Goal: Task Accomplishment & Management: Manage account settings

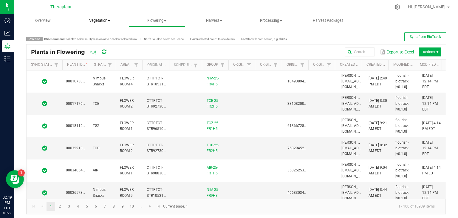
click at [105, 19] on span "Vegetation" at bounding box center [100, 20] width 56 height 5
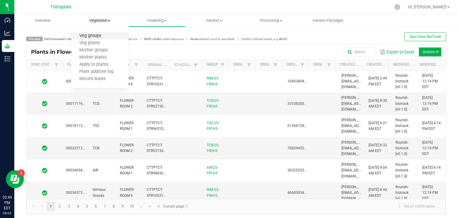
click at [91, 35] on span "Veg groups" at bounding box center [90, 35] width 38 height 5
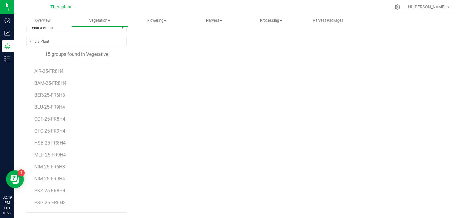
scroll to position [35, 0]
click at [57, 192] on span "SBC-25-FR9H4" at bounding box center [50, 192] width 32 height 6
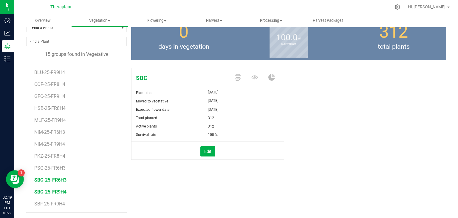
click at [56, 180] on span "SBC-25-FR6H3" at bounding box center [50, 180] width 32 height 6
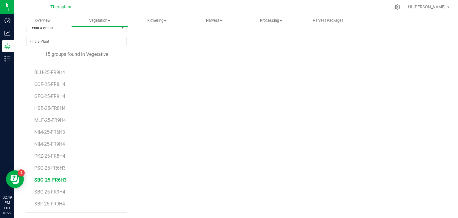
click at [46, 179] on span "SBC-25-FR6H3" at bounding box center [50, 180] width 32 height 6
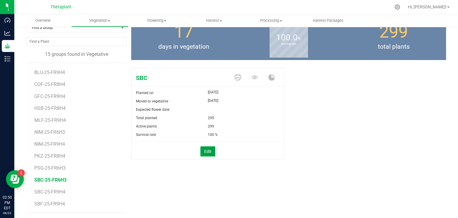
click at [209, 150] on button "Edit" at bounding box center [207, 151] width 15 height 10
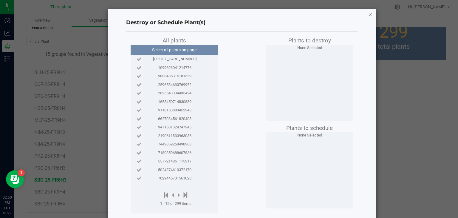
click at [368, 14] on icon "button" at bounding box center [370, 14] width 4 height 7
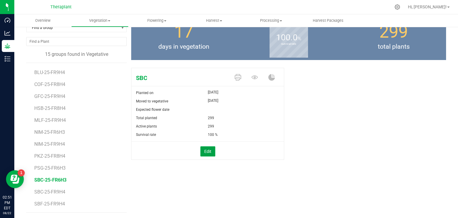
scroll to position [7, 0]
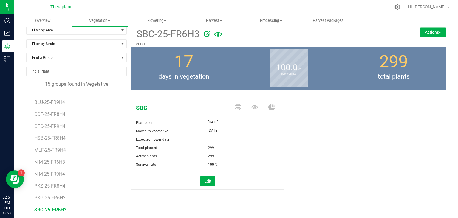
click at [426, 32] on button "Actions" at bounding box center [433, 32] width 26 height 10
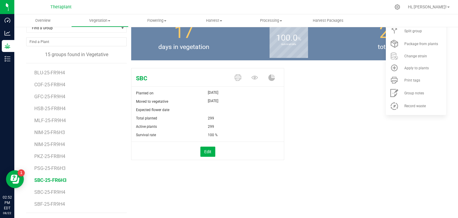
scroll to position [0, 0]
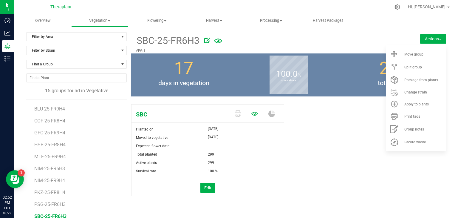
click at [253, 114] on icon at bounding box center [254, 113] width 7 height 7
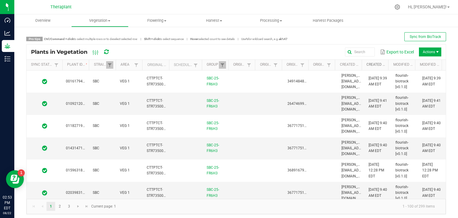
click at [382, 63] on link "Created Date" at bounding box center [376, 64] width 20 height 5
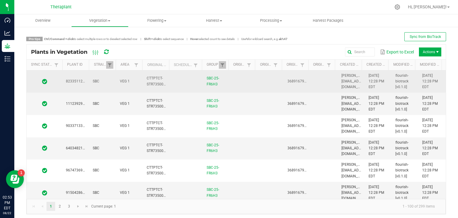
click at [184, 85] on td at bounding box center [186, 81] width 33 height 22
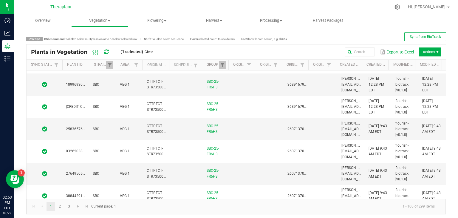
scroll to position [820, 0]
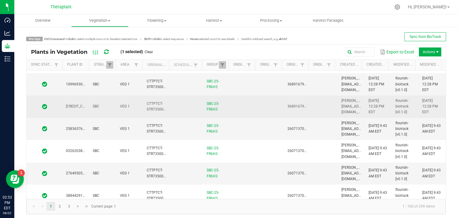
click at [186, 99] on td at bounding box center [186, 106] width 33 height 22
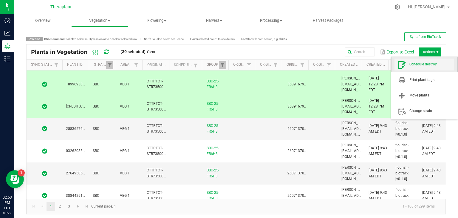
click at [425, 66] on span "Schedule destroy" at bounding box center [431, 64] width 45 height 5
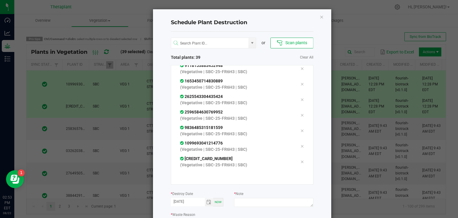
scroll to position [44, 0]
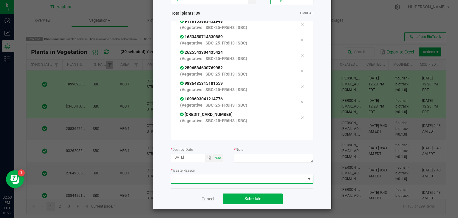
click at [206, 183] on span at bounding box center [242, 178] width 142 height 9
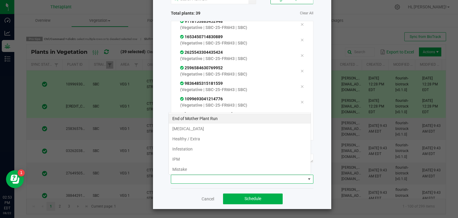
scroll to position [9, 142]
click at [179, 169] on li "Mistake" at bounding box center [240, 169] width 142 height 10
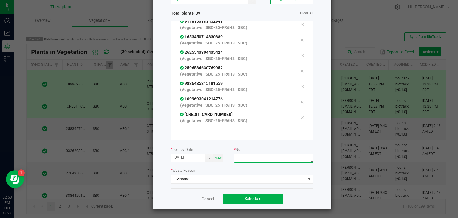
click at [248, 154] on textarea at bounding box center [273, 158] width 79 height 9
type textarea "mistake"
click at [247, 198] on span "Schedule" at bounding box center [252, 198] width 17 height 5
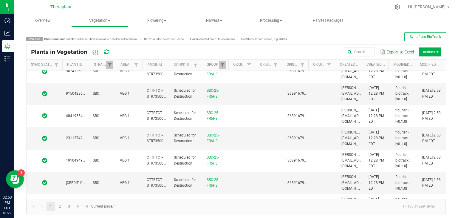
scroll to position [0, 0]
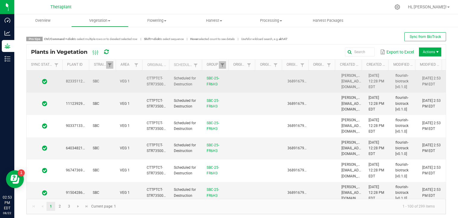
click at [144, 79] on td "CTTPTCT-STR735000000001" at bounding box center [156, 81] width 27 height 22
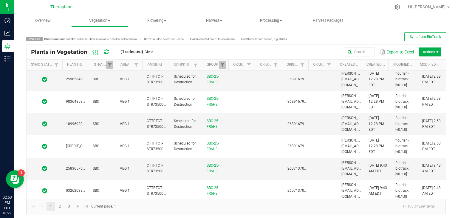
scroll to position [796, 0]
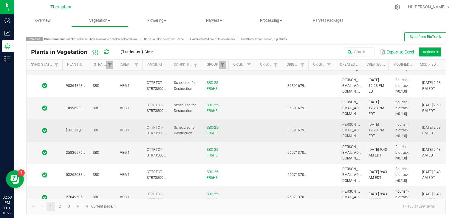
click at [110, 131] on td "SBC" at bounding box center [102, 130] width 27 height 22
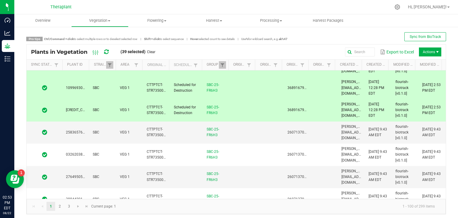
scroll to position [819, 0]
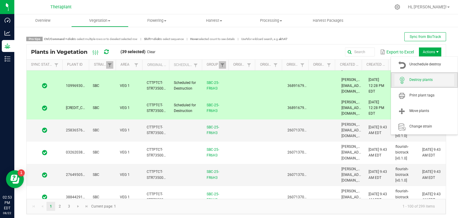
click at [422, 78] on span "Destroy plants" at bounding box center [431, 79] width 45 height 5
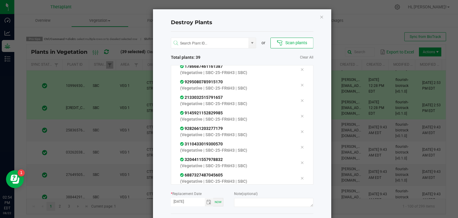
scroll to position [25, 0]
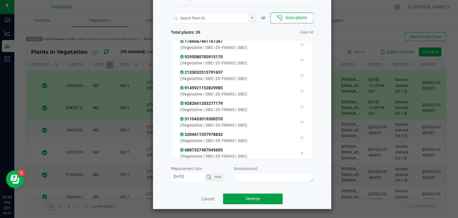
click at [226, 201] on button "Destroy" at bounding box center [253, 198] width 60 height 11
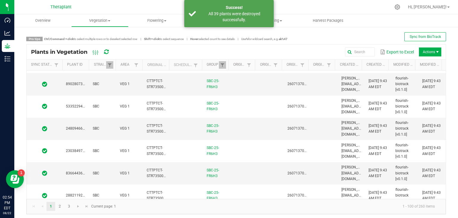
scroll to position [0, 0]
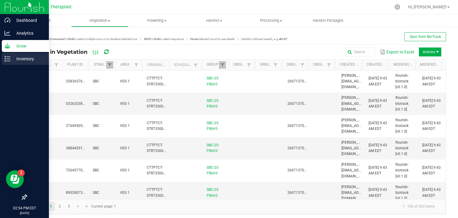
click at [22, 61] on p "Inventory" at bounding box center [28, 58] width 36 height 7
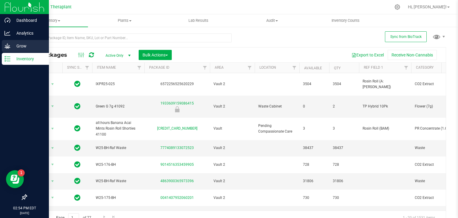
click at [18, 43] on p "Grow" at bounding box center [28, 45] width 36 height 7
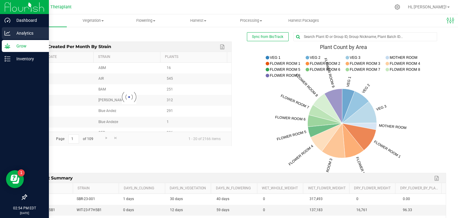
click at [31, 34] on p "Analytics" at bounding box center [28, 33] width 36 height 7
